Goal: Information Seeking & Learning: Check status

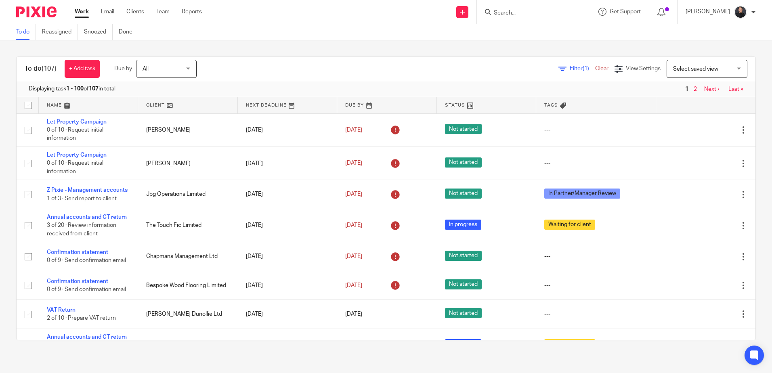
click at [543, 13] on input "Search" at bounding box center [529, 13] width 73 height 7
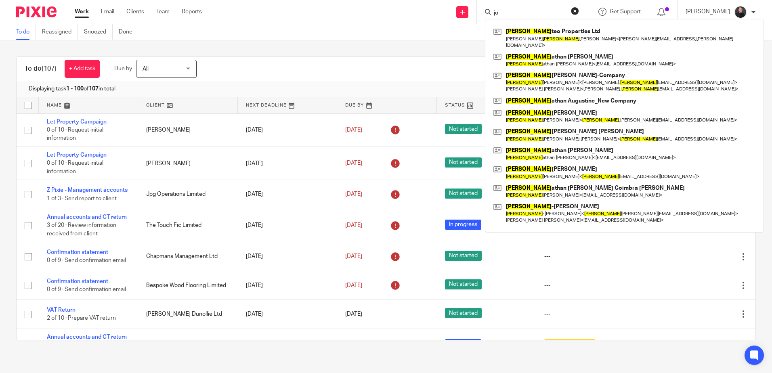
type input "j"
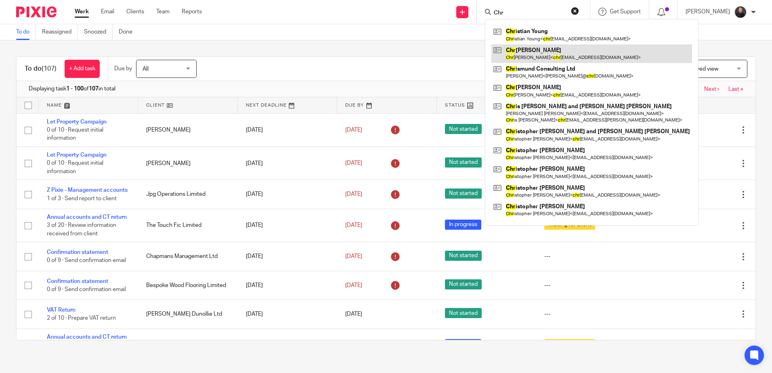
type input "Chr"
click at [549, 59] on link at bounding box center [591, 53] width 201 height 19
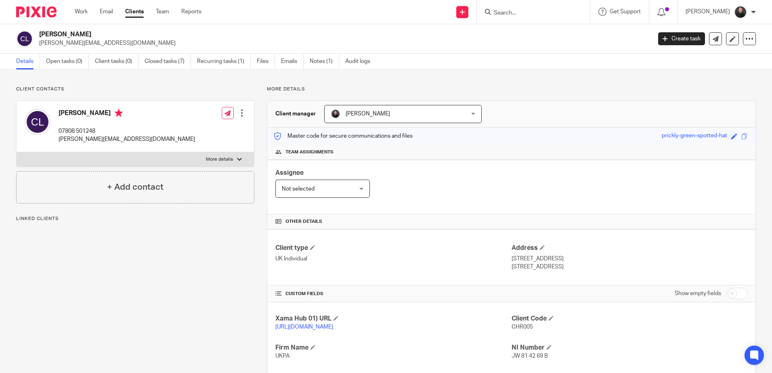
click at [82, 129] on p "07808 501248" at bounding box center [127, 131] width 136 height 8
drag, startPoint x: 0, startPoint y: 0, endPoint x: 82, endPoint y: 129, distance: 152.4
click at [82, 129] on p "07808 501248" at bounding box center [127, 131] width 136 height 8
copy div "07808 501248"
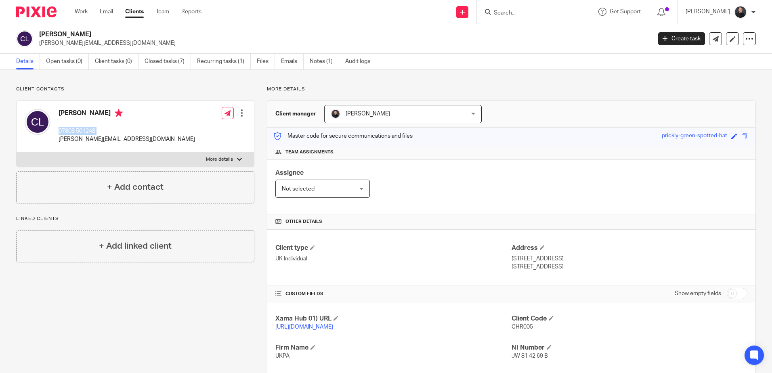
click at [75, 129] on p "07808 501248" at bounding box center [127, 131] width 136 height 8
click at [531, 14] on input "Search" at bounding box center [529, 13] width 73 height 7
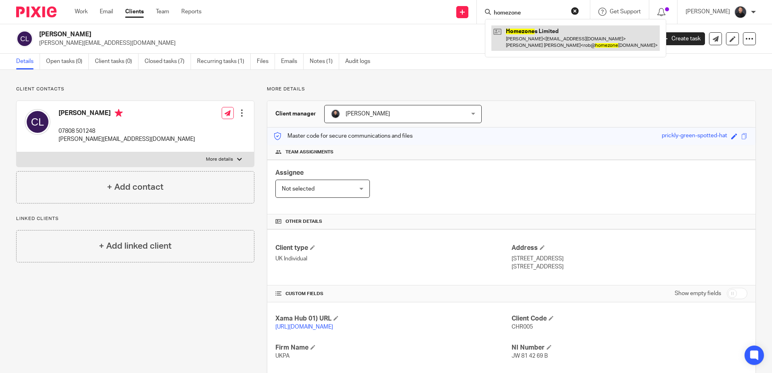
type input "homezone"
drag, startPoint x: 537, startPoint y: 39, endPoint x: 221, endPoint y: 2, distance: 317.9
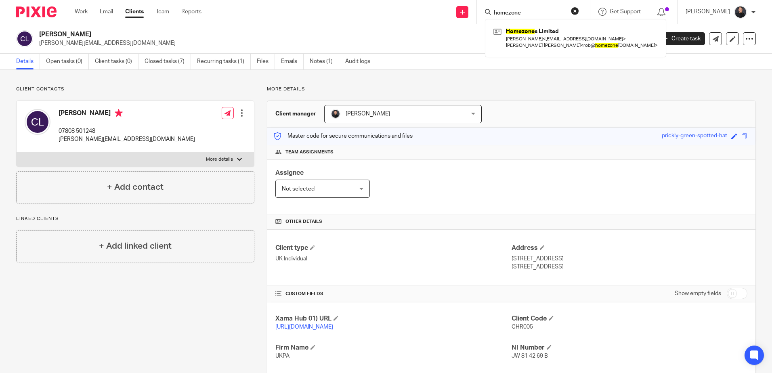
click at [536, 39] on link at bounding box center [575, 37] width 168 height 25
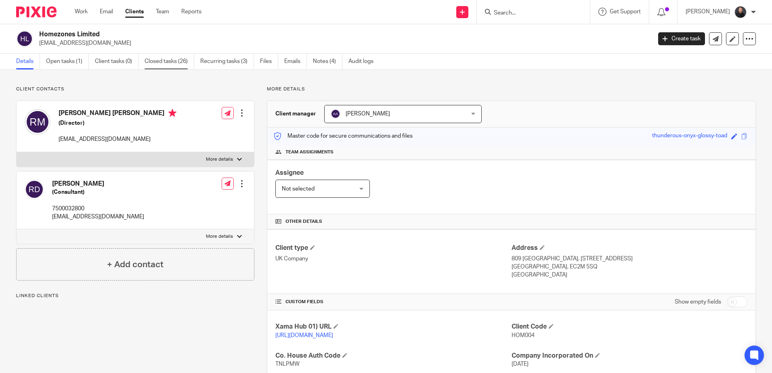
click at [156, 61] on link "Closed tasks (26)" at bounding box center [170, 62] width 50 height 16
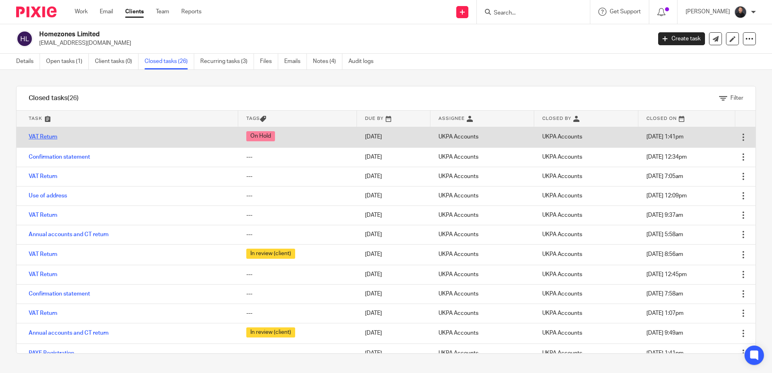
click at [43, 139] on link "VAT Return" at bounding box center [43, 137] width 29 height 6
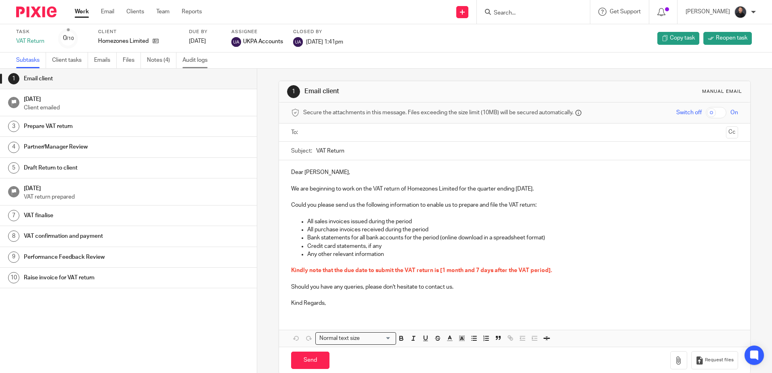
drag, startPoint x: 0, startPoint y: 0, endPoint x: 185, endPoint y: 58, distance: 193.7
click at [185, 58] on link "Audit logs" at bounding box center [197, 60] width 31 height 16
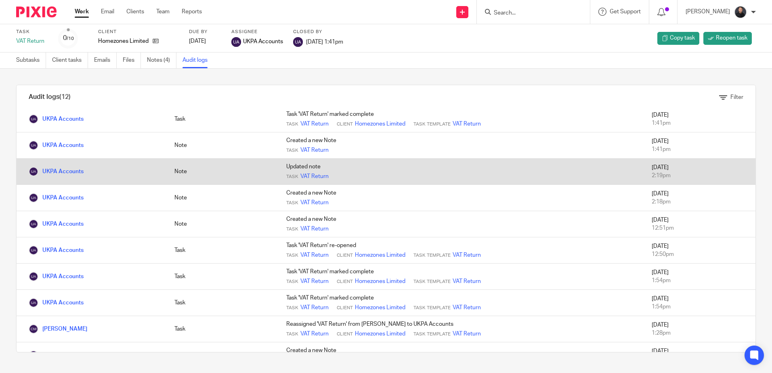
scroll to position [88, 0]
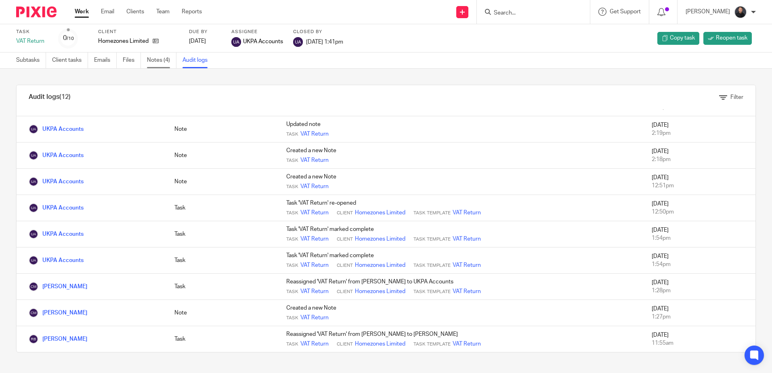
click at [164, 60] on link "Notes (4)" at bounding box center [161, 60] width 29 height 16
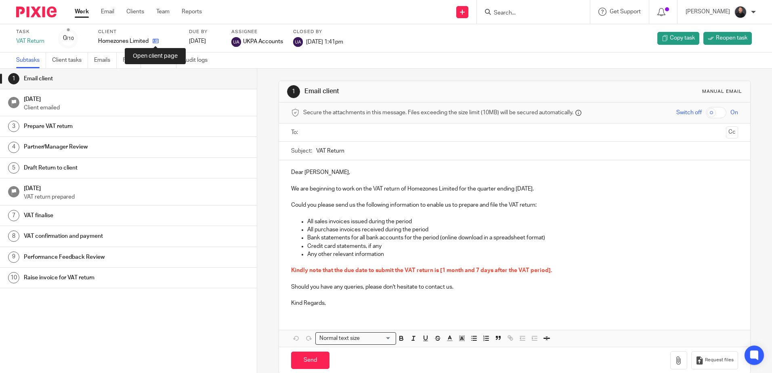
click at [155, 41] on icon at bounding box center [156, 41] width 6 height 6
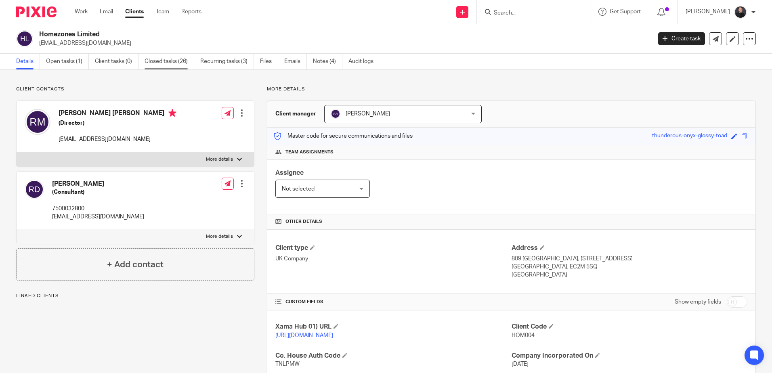
click at [178, 66] on link "Closed tasks (26)" at bounding box center [170, 62] width 50 height 16
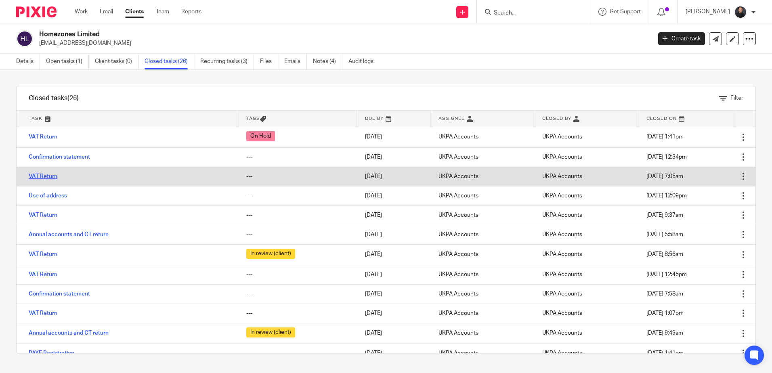
click at [36, 175] on link "VAT Return" at bounding box center [43, 177] width 29 height 6
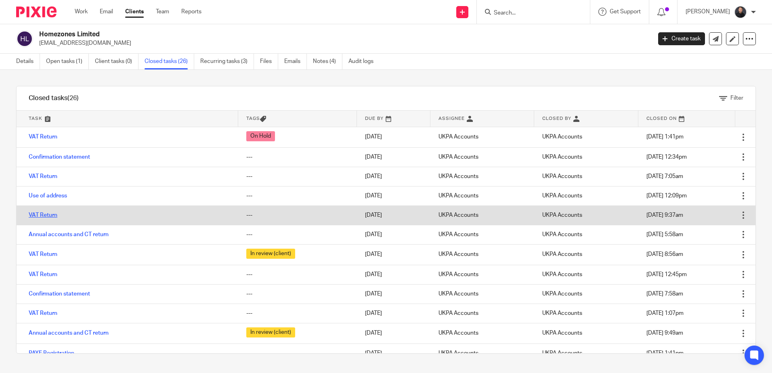
click at [46, 216] on link "VAT Return" at bounding box center [43, 215] width 29 height 6
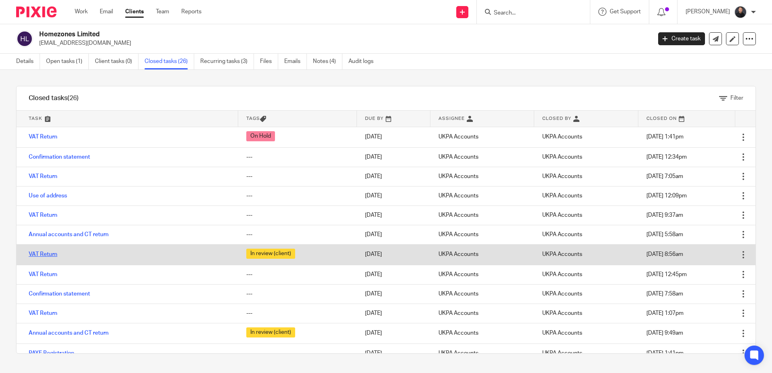
click at [52, 252] on link "VAT Return" at bounding box center [43, 255] width 29 height 6
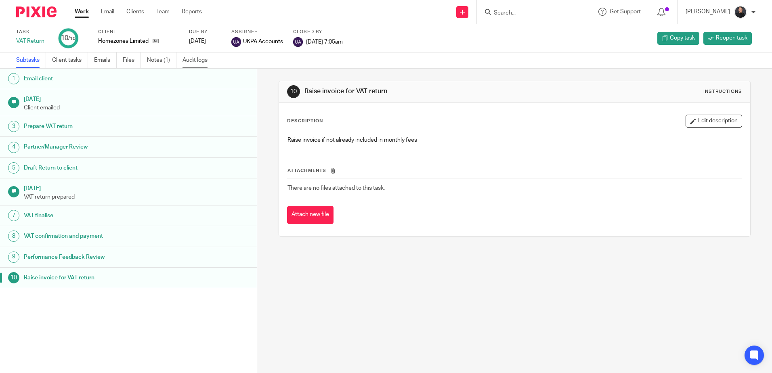
click at [199, 59] on link "Audit logs" at bounding box center [197, 60] width 31 height 16
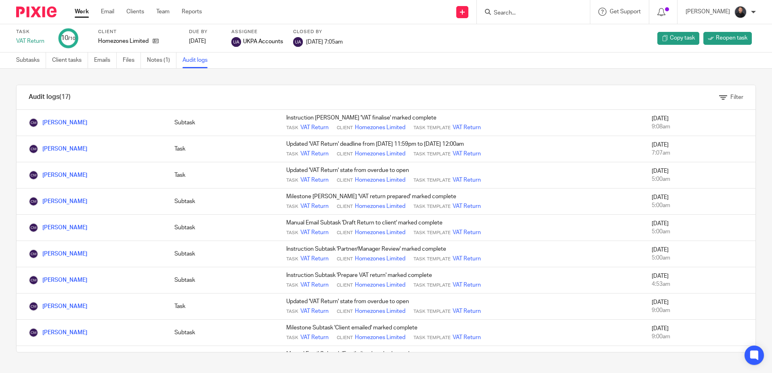
scroll to position [220, 0]
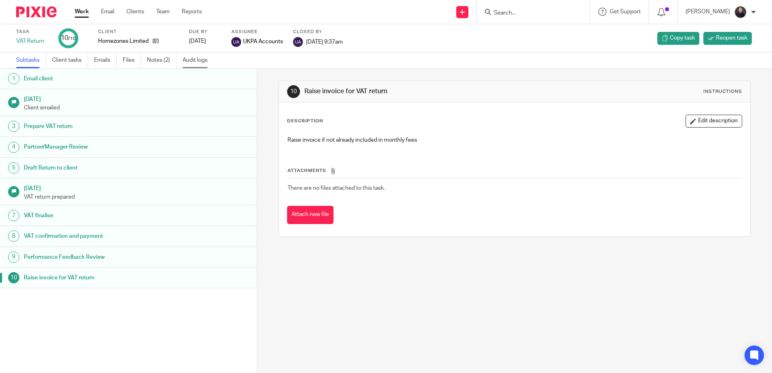
click at [192, 63] on link "Audit logs" at bounding box center [197, 60] width 31 height 16
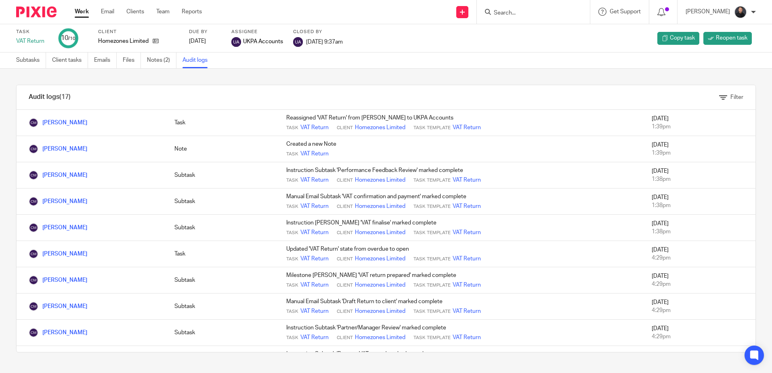
scroll to position [220, 0]
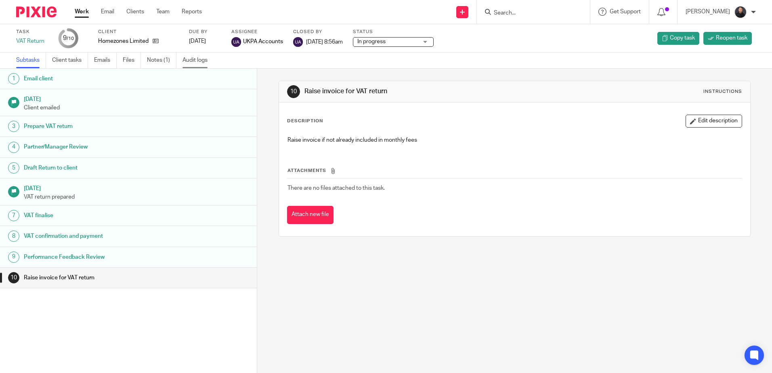
click at [190, 61] on link "Audit logs" at bounding box center [197, 60] width 31 height 16
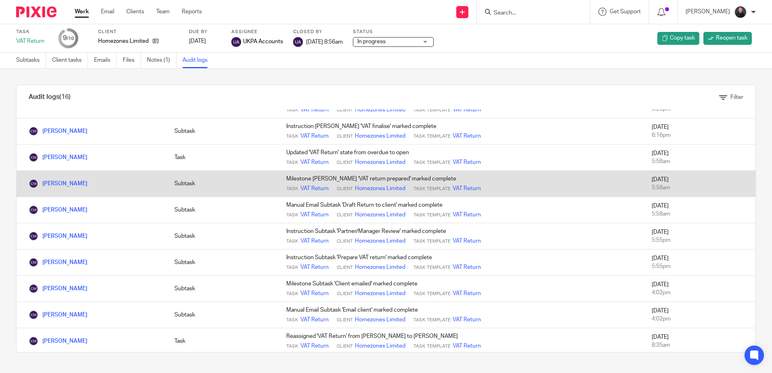
scroll to position [193, 0]
